Goal: Task Accomplishment & Management: Use online tool/utility

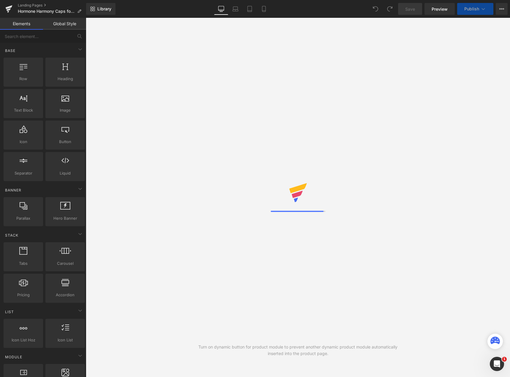
click at [157, 8] on div "Library Desktop Desktop Laptop Tablet Mobile Save Preview Publish Scheduled Vie…" at bounding box center [298, 9] width 424 height 12
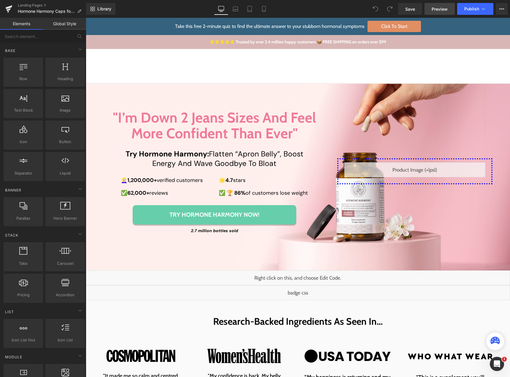
click at [439, 8] on span "Preview" at bounding box center [440, 9] width 16 height 6
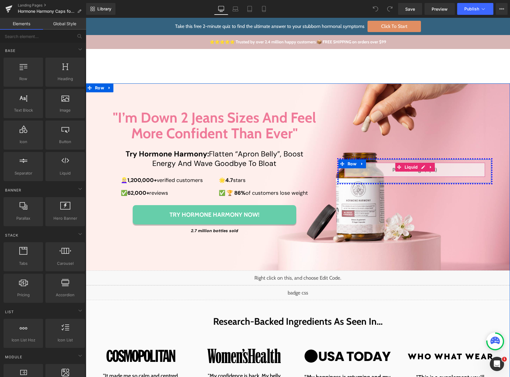
click at [421, 166] on div "Liquid" at bounding box center [415, 170] width 141 height 15
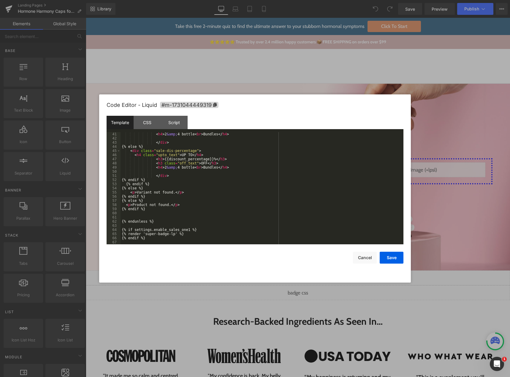
scroll to position [204, 0]
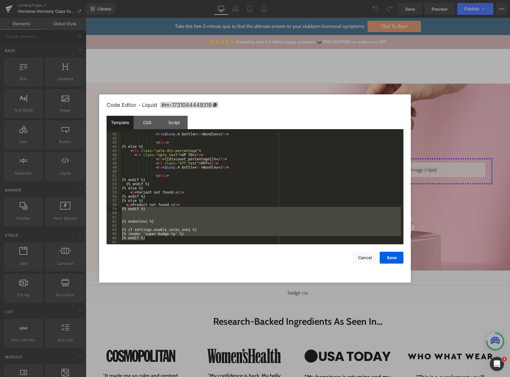
drag, startPoint x: 145, startPoint y: 239, endPoint x: 121, endPoint y: 210, distance: 37.3
click at [121, 210] on div "< h4 > 2 &amp; 4 bottle < br > Bundles </ h4 > </ div > {% else %} < div class …" at bounding box center [261, 192] width 281 height 121
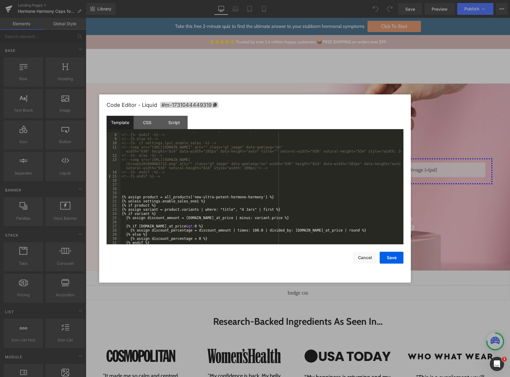
scroll to position [107, 0]
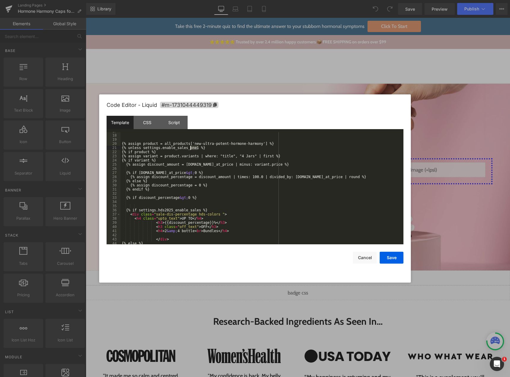
drag, startPoint x: 204, startPoint y: 148, endPoint x: 191, endPoint y: 148, distance: 12.8
click at [191, 148] on div "{% assign product = all_products['new-ultra-potent-hormone-harmony'] %} {% unle…" at bounding box center [261, 189] width 281 height 121
drag, startPoint x: 130, startPoint y: 151, endPoint x: 118, endPoint y: 149, distance: 12.7
click at [118, 149] on pre "17 18 19 20 21 22 23 24 25 26 27 28 29 30 31 32 33 34 35 36 37 38 39 40 41 42 4…" at bounding box center [255, 188] width 297 height 112
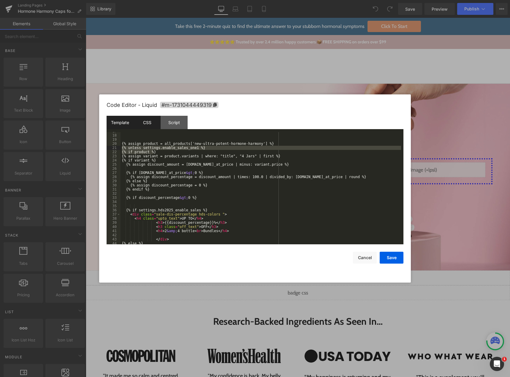
click at [138, 122] on div "CSS" at bounding box center [147, 122] width 27 height 13
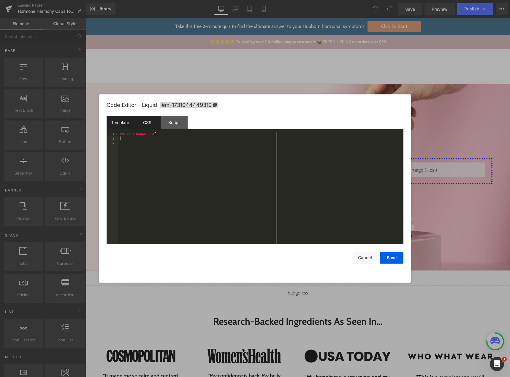
click at [122, 123] on div "Template" at bounding box center [120, 122] width 27 height 13
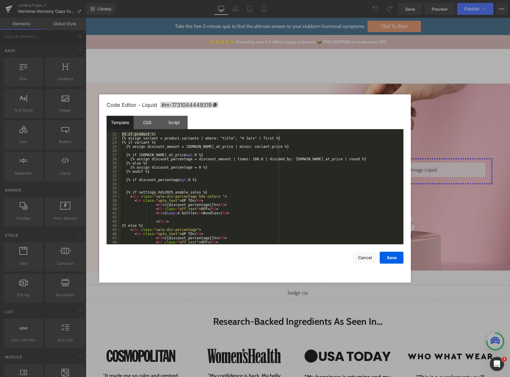
scroll to position [204, 0]
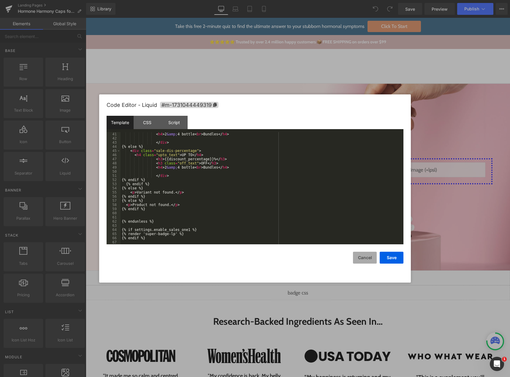
click at [368, 259] on button "Cancel" at bounding box center [365, 258] width 24 height 12
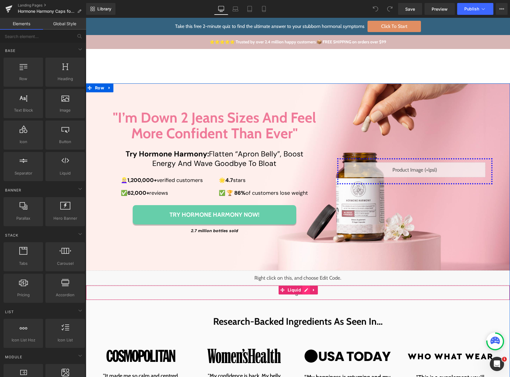
click at [305, 291] on div "Liquid" at bounding box center [298, 293] width 425 height 15
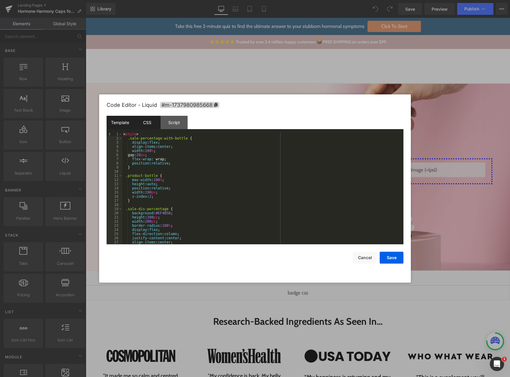
click at [140, 118] on div "CSS" at bounding box center [147, 122] width 27 height 13
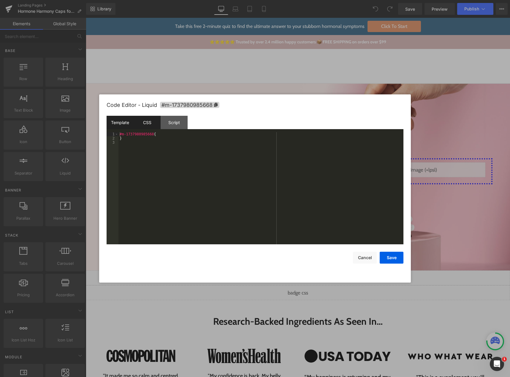
click at [126, 126] on div "Template" at bounding box center [120, 122] width 27 height 13
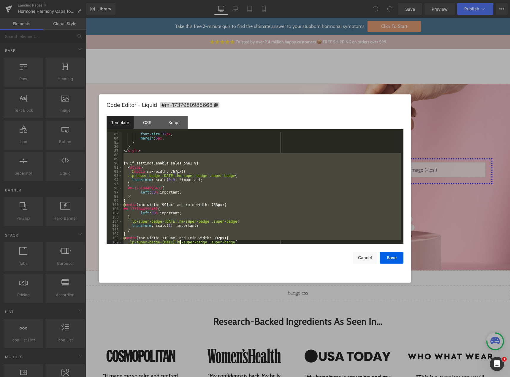
scroll to position [408, 0]
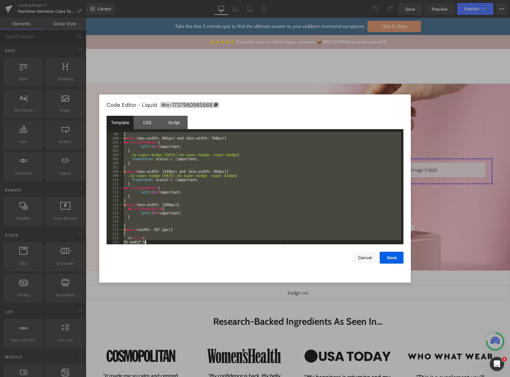
drag, startPoint x: 125, startPoint y: 177, endPoint x: 175, endPoint y: 242, distance: 82.1
click at [175, 242] on div "} @ media (max-width: 991px) and (min-width: 768px) { #m-1731044996437 { left :…" at bounding box center [261, 192] width 279 height 121
click at [367, 257] on button "Cancel" at bounding box center [365, 258] width 24 height 12
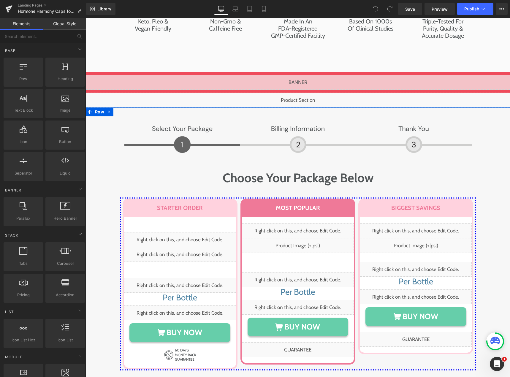
scroll to position [2844, 0]
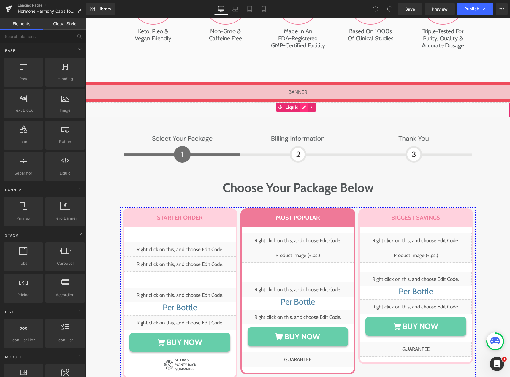
click at [303, 102] on div "Liquid" at bounding box center [298, 109] width 425 height 15
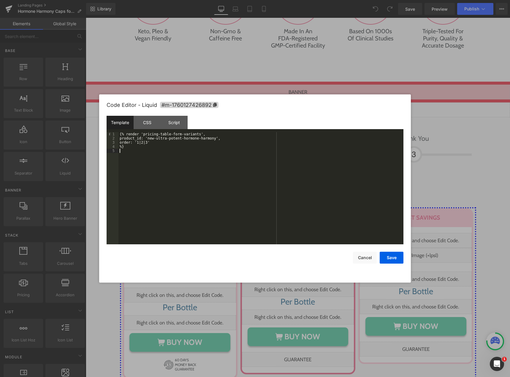
click at [160, 166] on div "{% render 'pricing-table-form-variants', product_id: 'new-ultra-potent-hormone-…" at bounding box center [261, 192] width 285 height 121
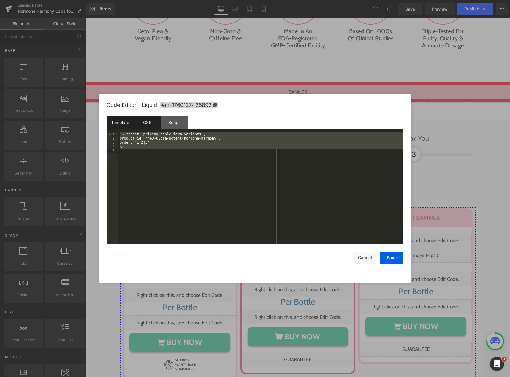
click at [140, 118] on div "CSS" at bounding box center [147, 122] width 27 height 13
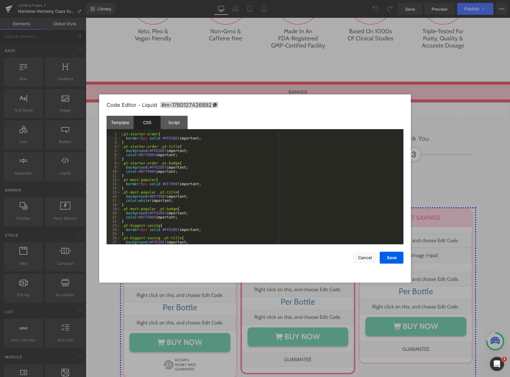
click at [153, 181] on div ".pt-starter-order { border : 5 px solid #FFD2DE !important; } .pt-starter-order…" at bounding box center [261, 192] width 281 height 121
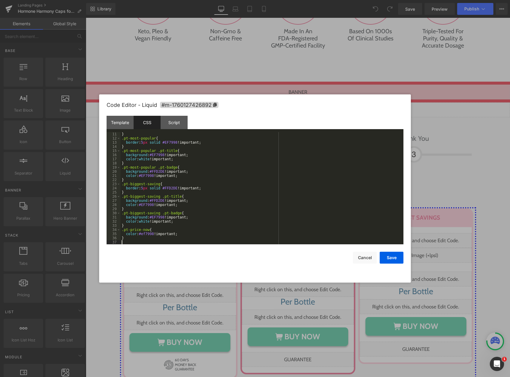
scroll to position [42, 0]
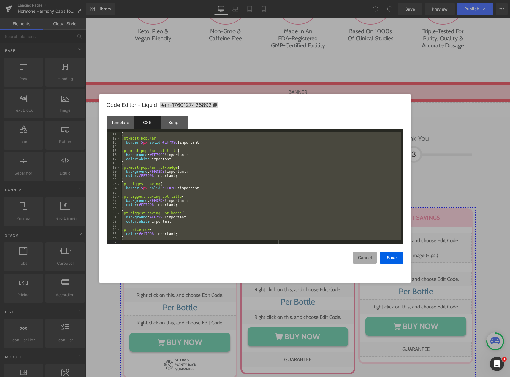
click at [369, 258] on button "Cancel" at bounding box center [365, 258] width 24 height 12
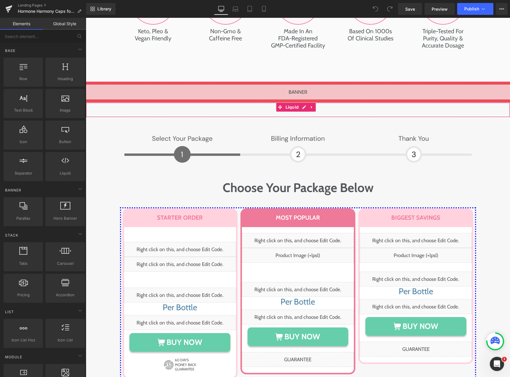
click at [302, 102] on div "Liquid" at bounding box center [298, 109] width 425 height 15
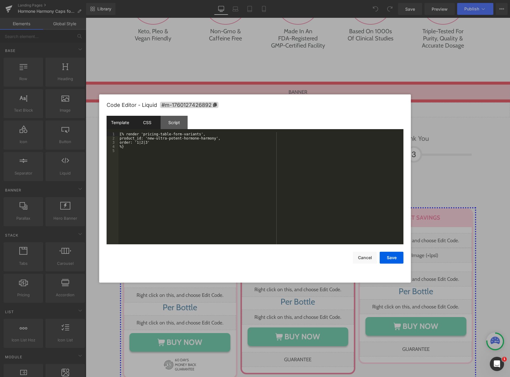
click at [147, 120] on div "CSS" at bounding box center [147, 122] width 27 height 13
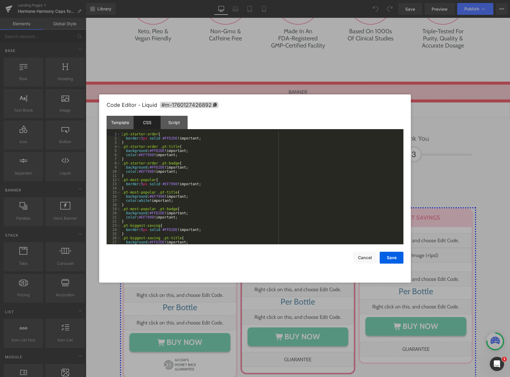
click at [163, 176] on div ".pt-starter-order { border : 5 px solid #FFD2DE !important; } .pt-starter-order…" at bounding box center [261, 192] width 281 height 121
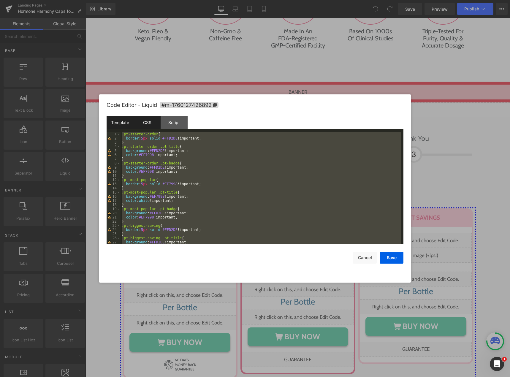
click at [119, 122] on div "Template" at bounding box center [120, 122] width 27 height 13
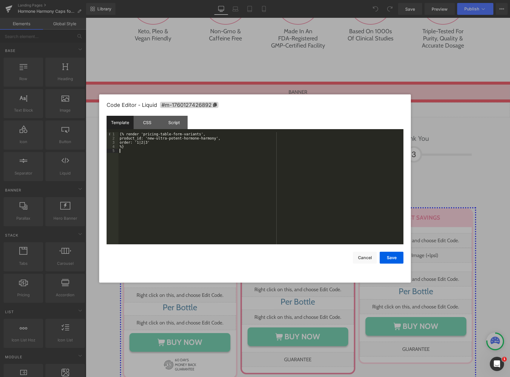
click at [151, 156] on div "{% render 'pricing-table-form-variants', product_id: 'new-ultra-potent-hormone-…" at bounding box center [261, 192] width 285 height 121
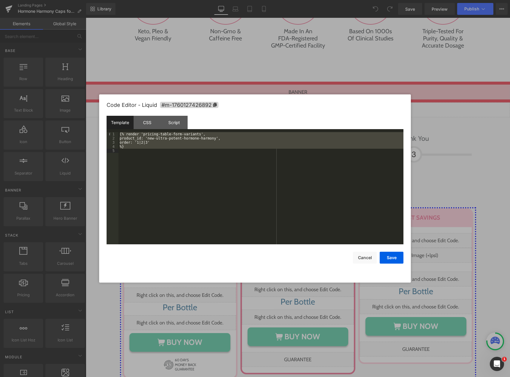
click at [166, 73] on div at bounding box center [255, 188] width 510 height 377
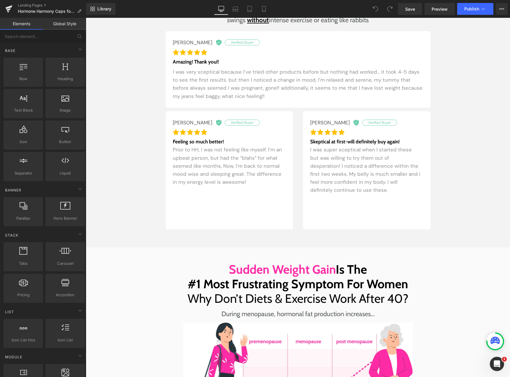
scroll to position [0, 0]
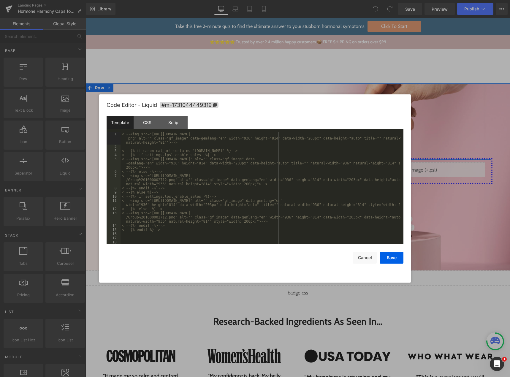
click at [419, 167] on div "Liquid" at bounding box center [415, 170] width 141 height 15
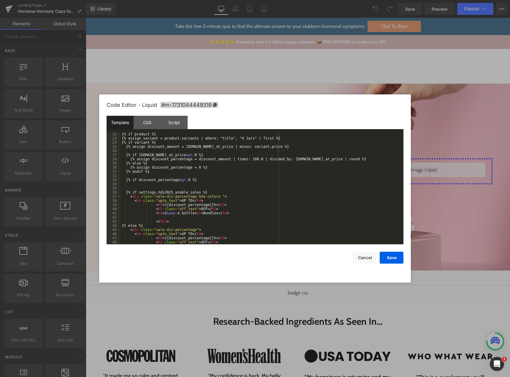
scroll to position [204, 0]
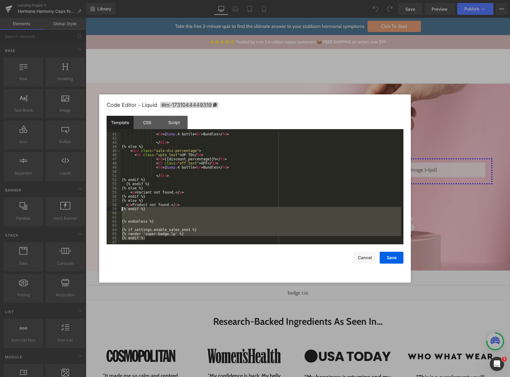
drag, startPoint x: 134, startPoint y: 223, endPoint x: 119, endPoint y: 210, distance: 19.6
click at [119, 210] on pre "41 42 43 44 45 46 47 48 49 50 51 52 53 54 55 56 57 58 59 60 61 62 63 64 65 66 6…" at bounding box center [255, 188] width 297 height 112
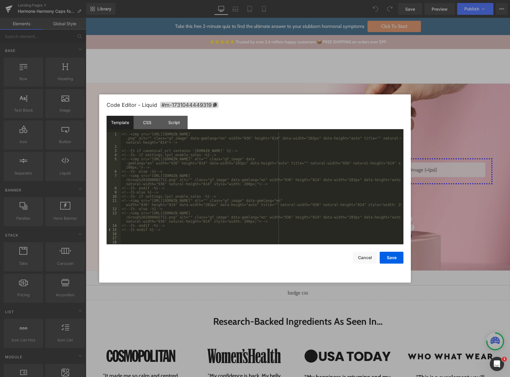
scroll to position [107, 0]
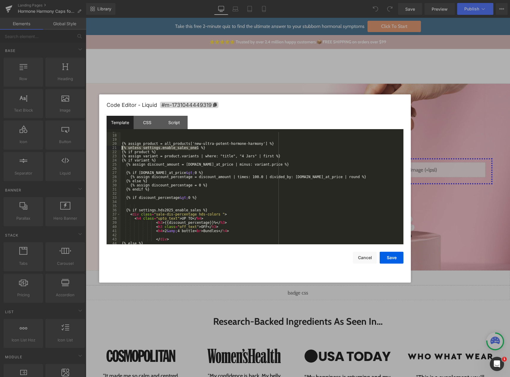
drag, startPoint x: 178, startPoint y: 148, endPoint x: 116, endPoint y: 148, distance: 61.5
click at [116, 148] on pre "17 18 19 20 21 22 23 24 25 26 27 28 29 30 31 32 33 34 35 36 37 38 39 40 41 42 4…" at bounding box center [255, 188] width 297 height 112
drag, startPoint x: 168, startPoint y: 45, endPoint x: 82, endPoint y: 27, distance: 87.1
click at [168, 45] on div at bounding box center [255, 188] width 510 height 377
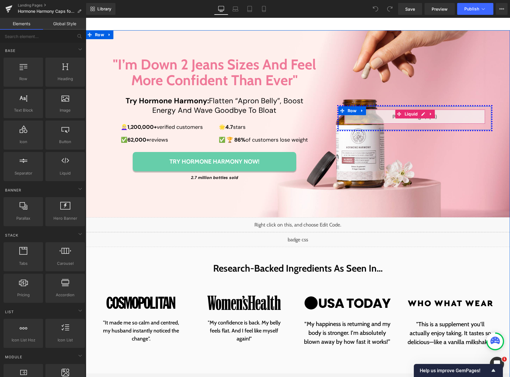
scroll to position [119, 0]
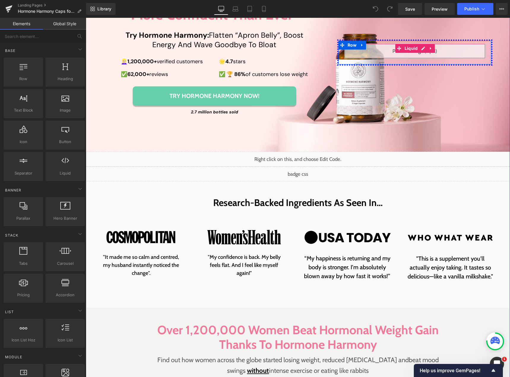
click at [420, 48] on div "Liquid" at bounding box center [415, 51] width 141 height 15
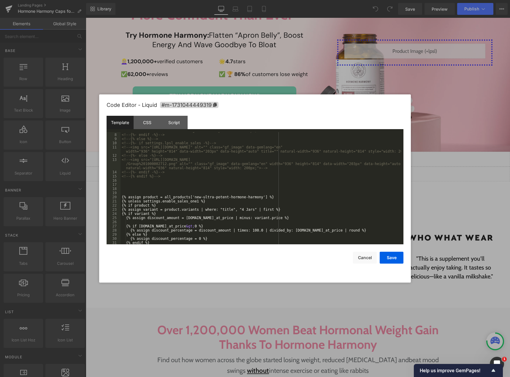
scroll to position [107, 0]
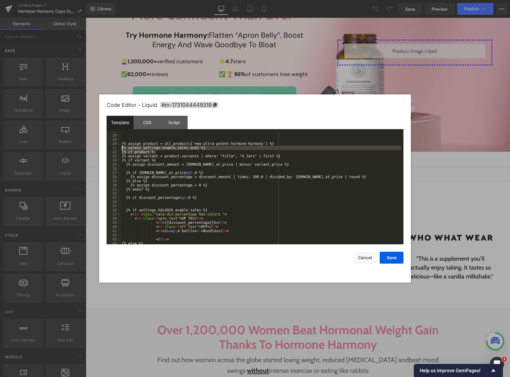
drag, startPoint x: 174, startPoint y: 152, endPoint x: 116, endPoint y: 149, distance: 58.1
click at [116, 149] on pre "17 18 19 20 21 22 23 24 25 26 27 28 29 30 31 32 33 34 35 36 37 38 39 40 41 42 4…" at bounding box center [255, 188] width 297 height 112
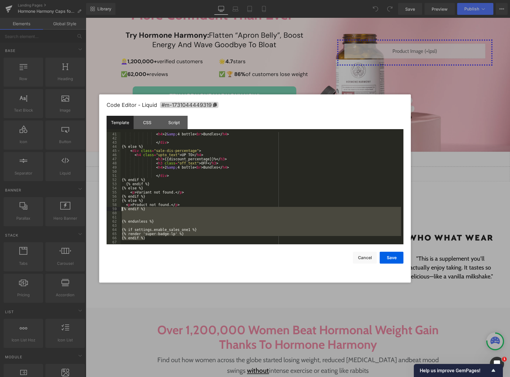
drag, startPoint x: 135, startPoint y: 234, endPoint x: 118, endPoint y: 210, distance: 29.1
click at [118, 210] on pre "41 42 43 44 45 46 47 48 49 50 51 52 53 54 55 56 57 58 59 60 61 62 63 64 65 66 6…" at bounding box center [255, 188] width 297 height 112
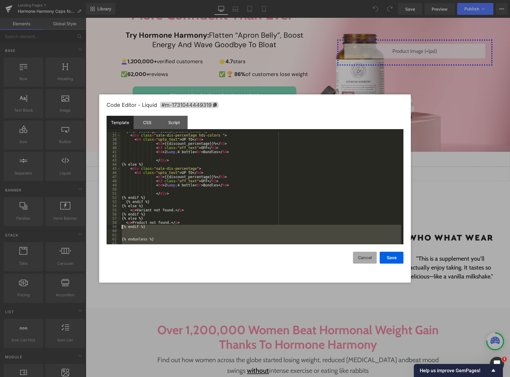
click at [368, 256] on button "Cancel" at bounding box center [365, 258] width 24 height 12
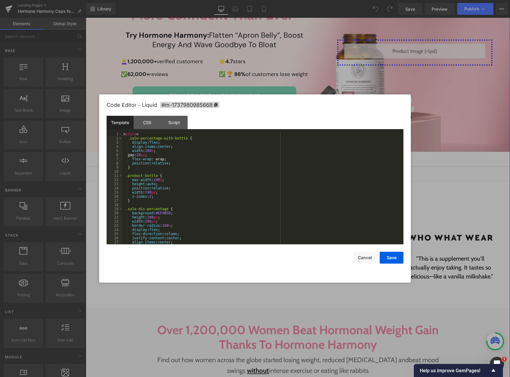
click at [301, 172] on div "Liquid" at bounding box center [298, 174] width 425 height 15
click at [146, 127] on div "CSS" at bounding box center [147, 122] width 27 height 13
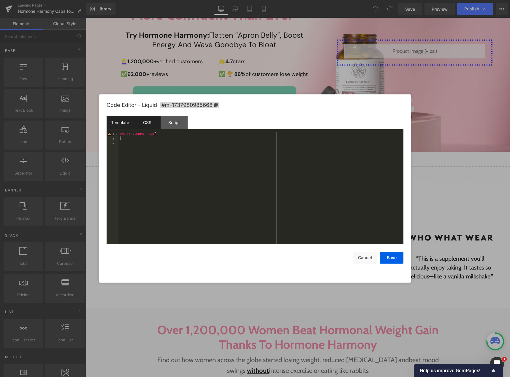
click at [124, 125] on div "Template" at bounding box center [120, 122] width 27 height 13
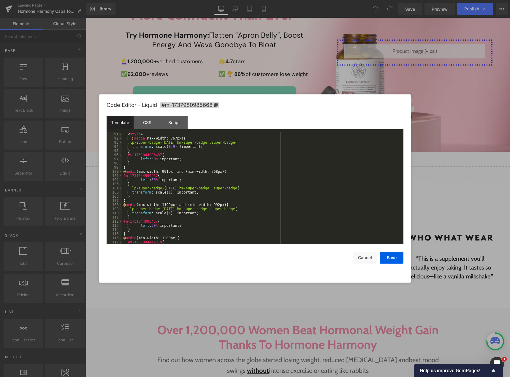
scroll to position [408, 0]
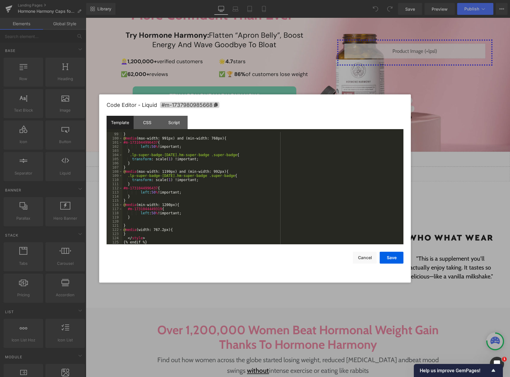
click at [215, 195] on div "} @ media (max-width: 991px) and (min-width: 768px) { #m-1731044996437 { left :…" at bounding box center [261, 192] width 279 height 121
click at [154, 129] on div "CSS" at bounding box center [147, 122] width 27 height 13
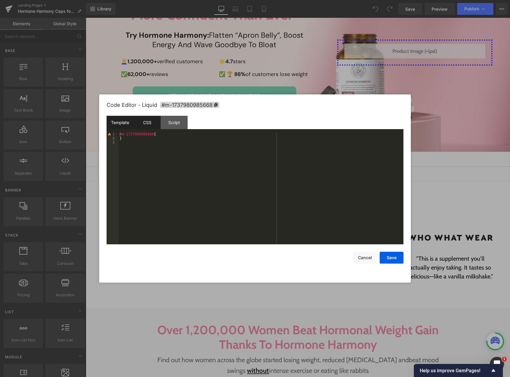
click at [119, 120] on div "Template" at bounding box center [120, 122] width 27 height 13
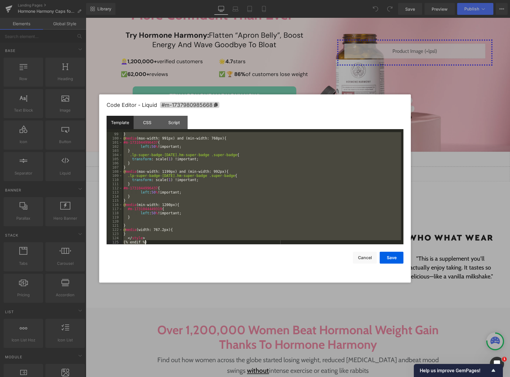
drag, startPoint x: 125, startPoint y: 165, endPoint x: 219, endPoint y: 242, distance: 121.2
click at [219, 242] on div "} @ media (max-width: 991px) and (min-width: 768px) { #m-1731044996437 { left :…" at bounding box center [261, 192] width 279 height 121
click at [122, 125] on div "Template" at bounding box center [120, 122] width 27 height 13
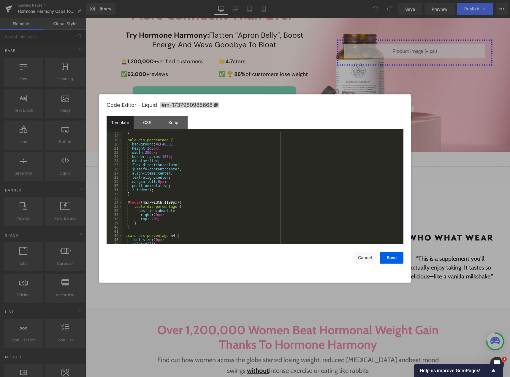
scroll to position [0, 0]
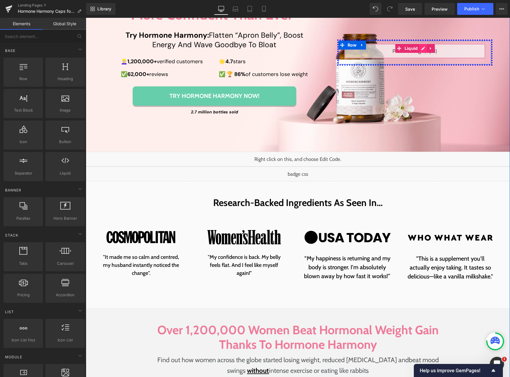
click at [418, 50] on div "Liquid" at bounding box center [415, 51] width 141 height 15
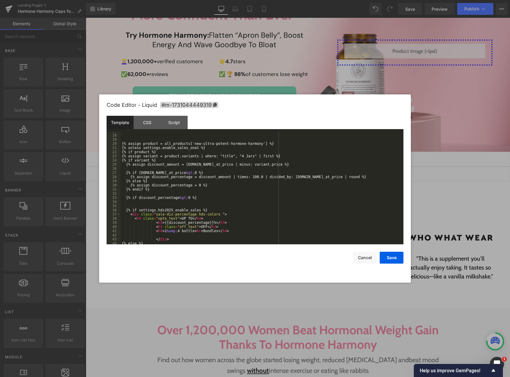
scroll to position [107, 0]
drag, startPoint x: 156, startPoint y: 152, endPoint x: 121, endPoint y: 149, distance: 35.5
click at [121, 149] on div "{% assign product = all_products['new-ultra-potent-hormone-harmony'] %} {% unle…" at bounding box center [261, 189] width 281 height 121
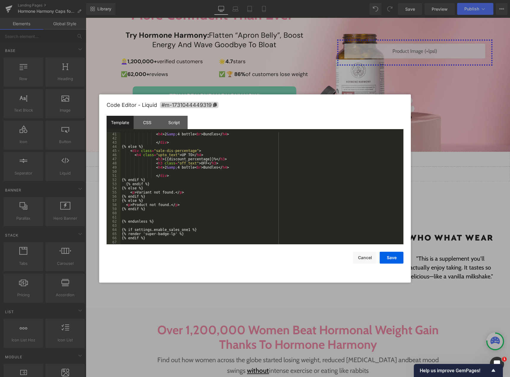
scroll to position [204, 0]
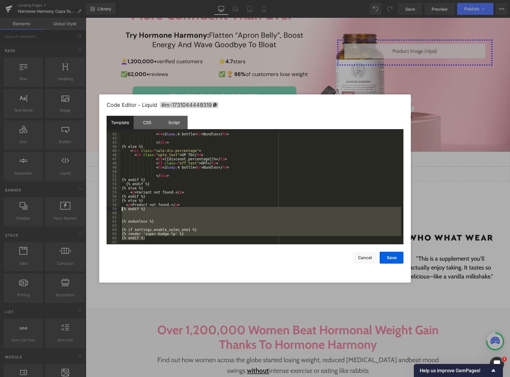
drag, startPoint x: 130, startPoint y: 229, endPoint x: 114, endPoint y: 210, distance: 24.8
click at [114, 210] on pre "41 42 43 44 45 46 47 48 49 50 51 52 53 54 55 56 57 58 59 60 61 62 63 64 65 66 6…" at bounding box center [255, 188] width 297 height 112
click at [151, 129] on div "CSS" at bounding box center [147, 122] width 27 height 13
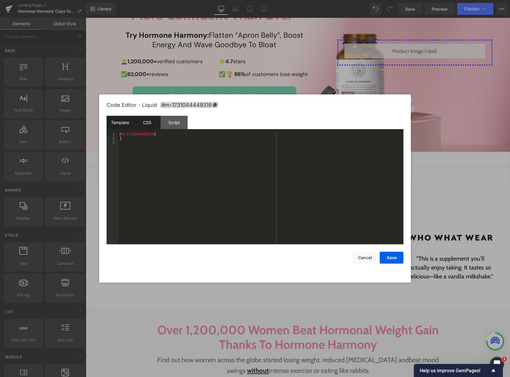
click at [128, 123] on div "Template" at bounding box center [120, 122] width 27 height 13
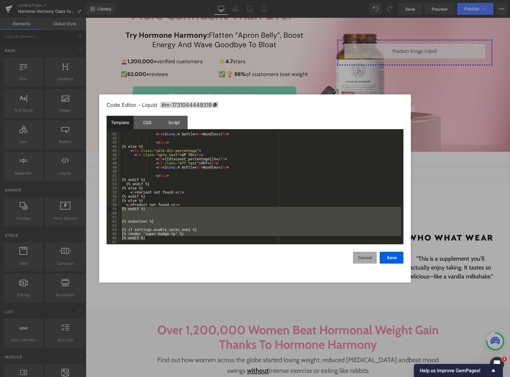
click at [367, 260] on button "Cancel" at bounding box center [365, 258] width 24 height 12
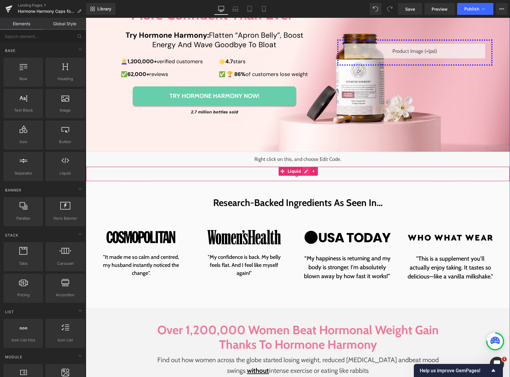
click at [302, 173] on div "Liquid" at bounding box center [298, 174] width 425 height 15
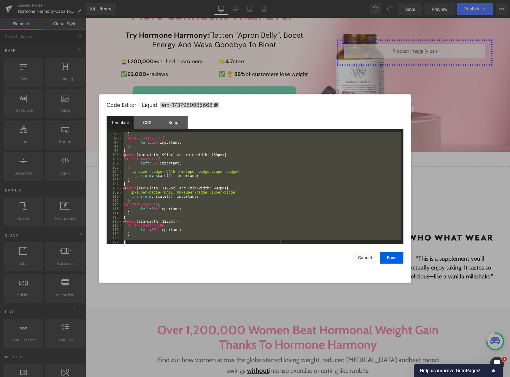
scroll to position [408, 0]
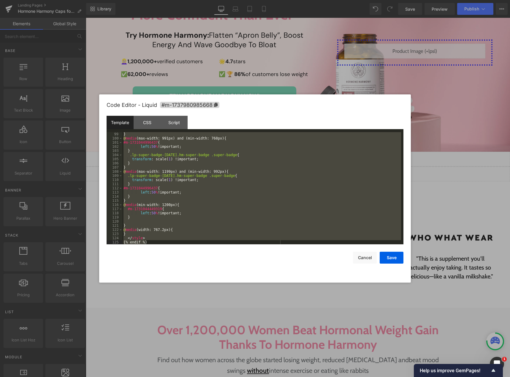
drag, startPoint x: 124, startPoint y: 164, endPoint x: 196, endPoint y: 242, distance: 106.8
click at [196, 242] on div "} @ media (max-width: 991px) and (min-width: 768px) { #m-1731044996437 { left :…" at bounding box center [261, 192] width 279 height 121
click at [175, 83] on div at bounding box center [255, 188] width 510 height 377
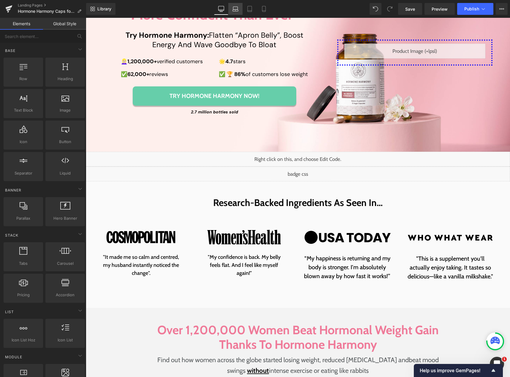
click at [234, 7] on icon at bounding box center [236, 8] width 4 height 3
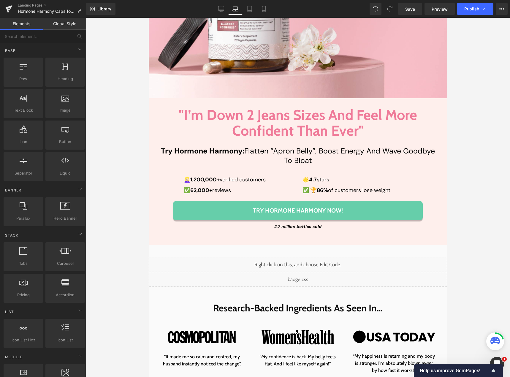
scroll to position [297, 0]
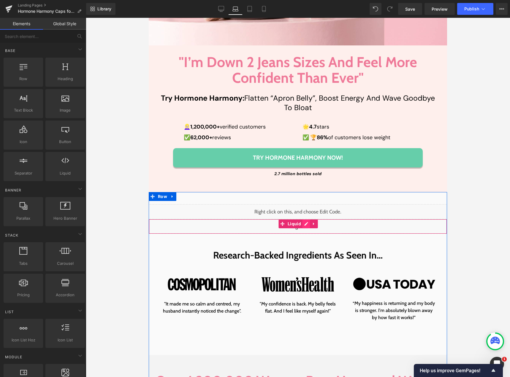
click at [304, 220] on div "Liquid" at bounding box center [298, 226] width 299 height 15
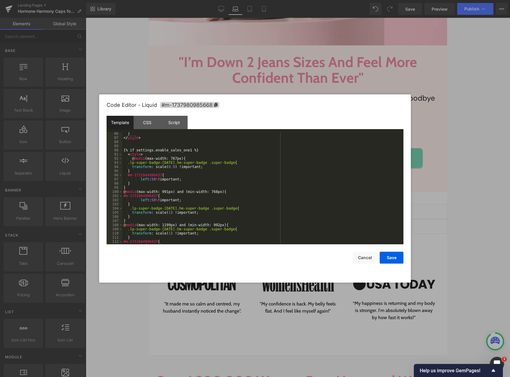
scroll to position [336, 0]
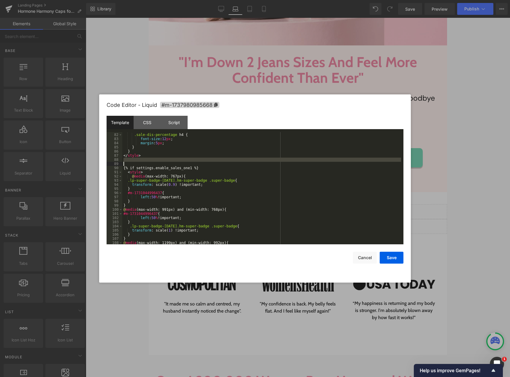
click at [124, 162] on div ".sale-dis-percentage h4 { font-size : 12 px ; margin : 5 px ; } } </ style > {%…" at bounding box center [261, 189] width 279 height 121
click at [124, 163] on div ".sale-dis-percentage h4 { font-size : 12 px ; margin : 5 px ; } } </ style > {%…" at bounding box center [261, 188] width 279 height 112
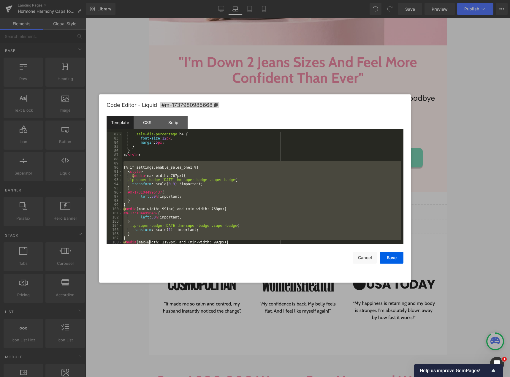
scroll to position [408, 0]
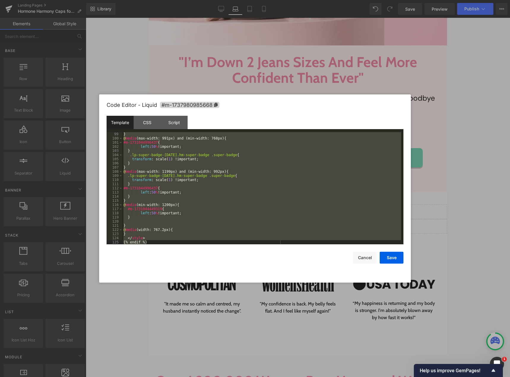
drag, startPoint x: 125, startPoint y: 163, endPoint x: 176, endPoint y: 241, distance: 93.4
click at [176, 241] on div "} @ media (max-width: 991px) and (min-width: 768px) { #m-1731044996437 { left :…" at bounding box center [261, 192] width 279 height 121
click at [182, 216] on div "} @ media (max-width: 991px) and (min-width: 768px) { #m-1731044996437 { left :…" at bounding box center [261, 188] width 279 height 112
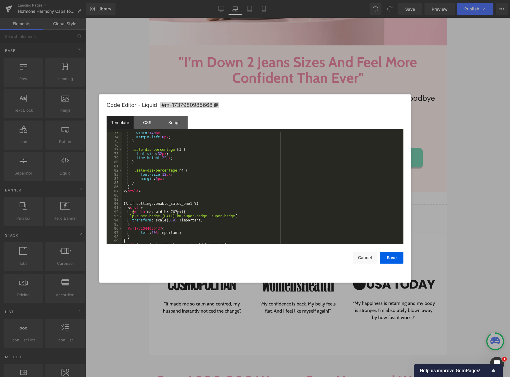
scroll to position [283, 0]
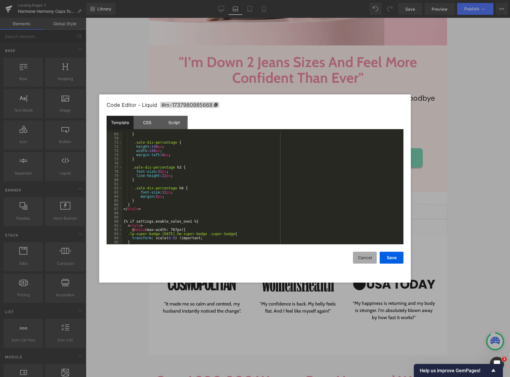
click at [363, 258] on button "Cancel" at bounding box center [365, 258] width 24 height 12
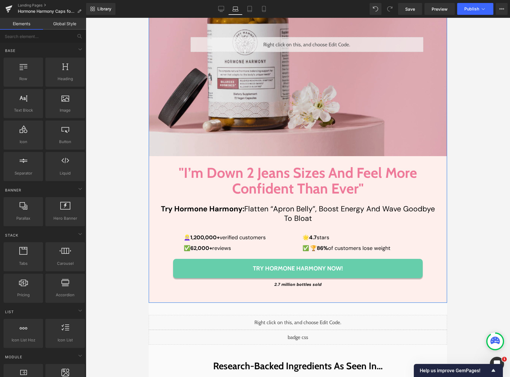
scroll to position [178, 0]
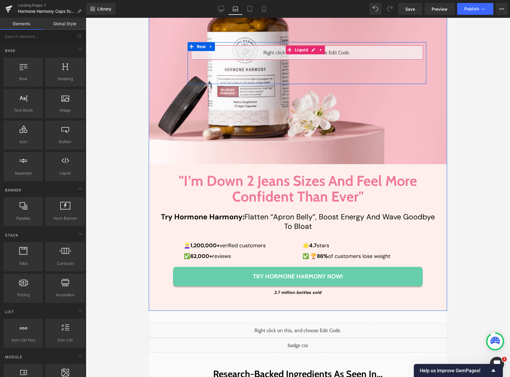
click at [311, 46] on div "Liquid" at bounding box center [307, 52] width 233 height 15
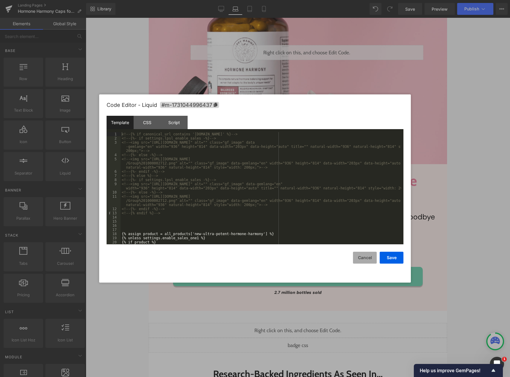
click at [361, 257] on button "Cancel" at bounding box center [365, 258] width 24 height 12
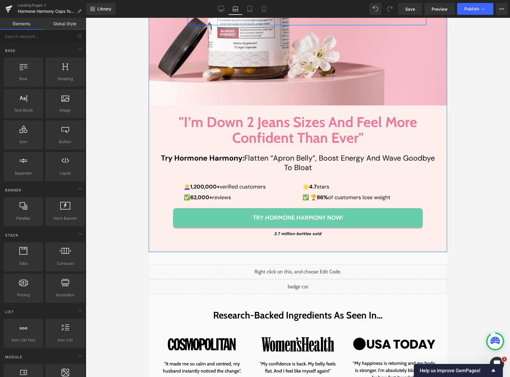
scroll to position [238, 0]
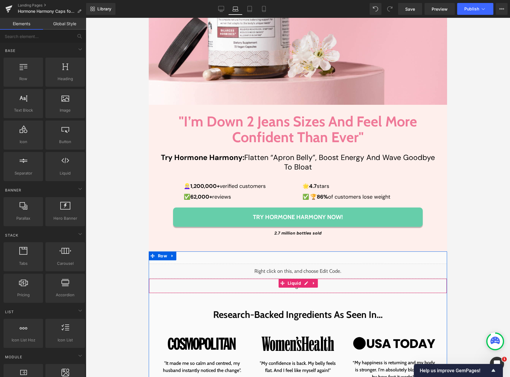
click at [302, 280] on div "Liquid" at bounding box center [298, 286] width 299 height 15
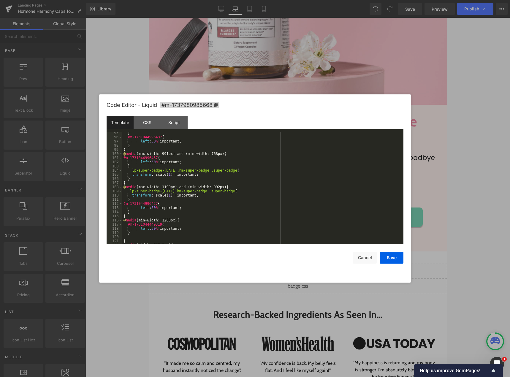
scroll to position [408, 0]
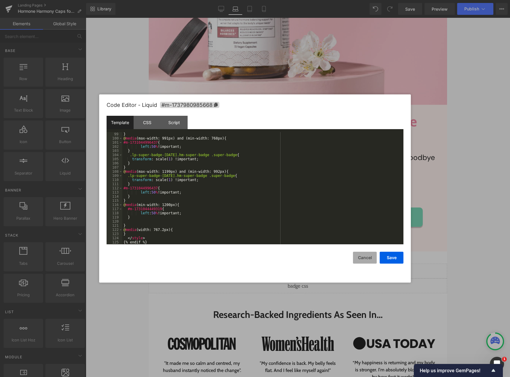
click at [361, 254] on button "Cancel" at bounding box center [365, 258] width 24 height 12
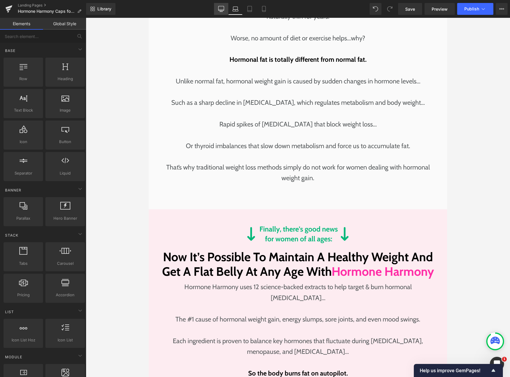
drag, startPoint x: 224, startPoint y: 6, endPoint x: 159, endPoint y: 7, distance: 64.8
click at [224, 6] on icon at bounding box center [222, 8] width 6 height 4
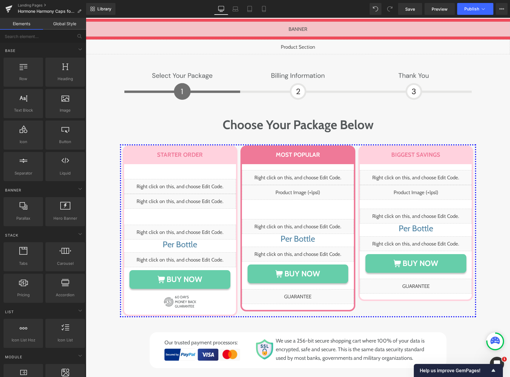
scroll to position [2887, 0]
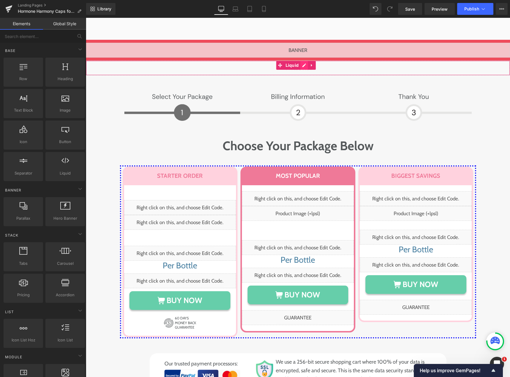
click at [301, 61] on div "Liquid" at bounding box center [298, 68] width 425 height 15
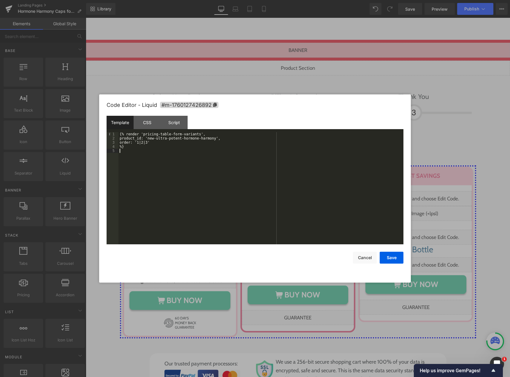
click at [176, 163] on div "{% render 'pricing-table-form-variants', product_id: 'new-ultra-potent-hormone-…" at bounding box center [261, 192] width 285 height 121
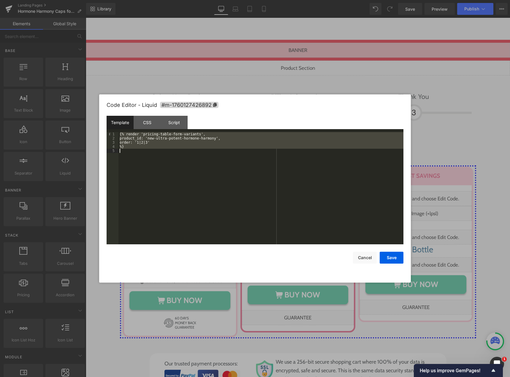
click at [150, 154] on div "{% render 'pricing-table-form-variants', product_id: 'new-ultra-potent-hormone-…" at bounding box center [261, 188] width 285 height 112
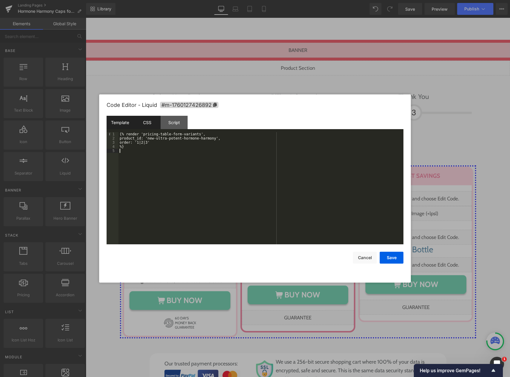
click at [143, 126] on div "CSS" at bounding box center [147, 122] width 27 height 13
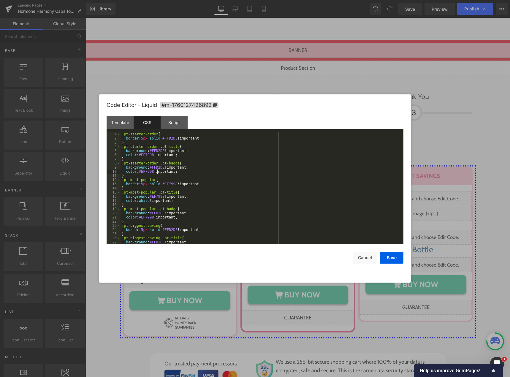
click at [156, 172] on div ".pt-starter-order { border : 5 px solid #FFD2DE !important; } .pt-starter-order…" at bounding box center [261, 192] width 281 height 121
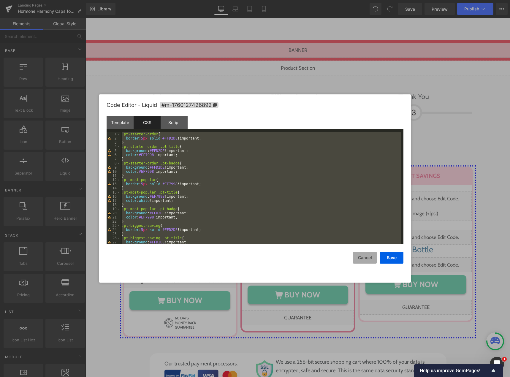
click at [366, 261] on button "Cancel" at bounding box center [365, 258] width 24 height 12
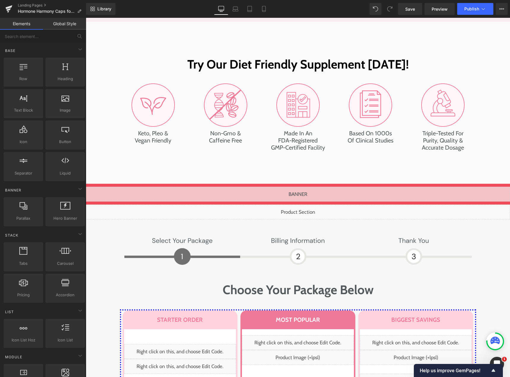
scroll to position [2730, 0]
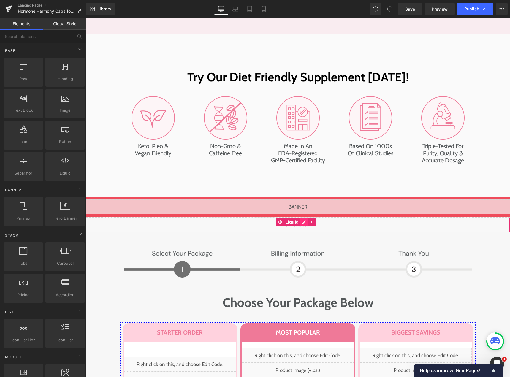
click at [303, 217] on div "Liquid" at bounding box center [298, 224] width 425 height 15
